Goal: Task Accomplishment & Management: Manage account settings

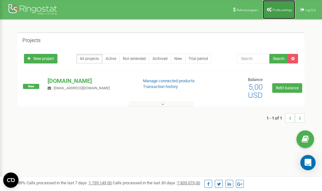
click at [278, 9] on span "Profile settings" at bounding box center [281, 10] width 19 height 4
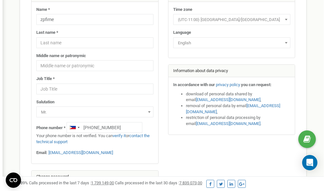
scroll to position [104, 0]
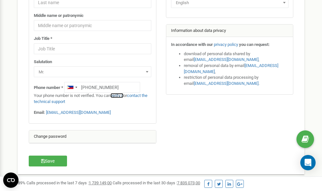
click at [119, 95] on link "verify it" at bounding box center [116, 95] width 13 height 5
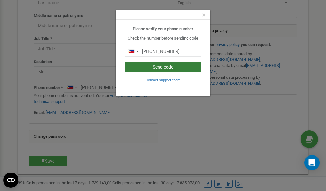
click at [152, 68] on button "Send code" at bounding box center [163, 66] width 76 height 11
